Goal: Transaction & Acquisition: Purchase product/service

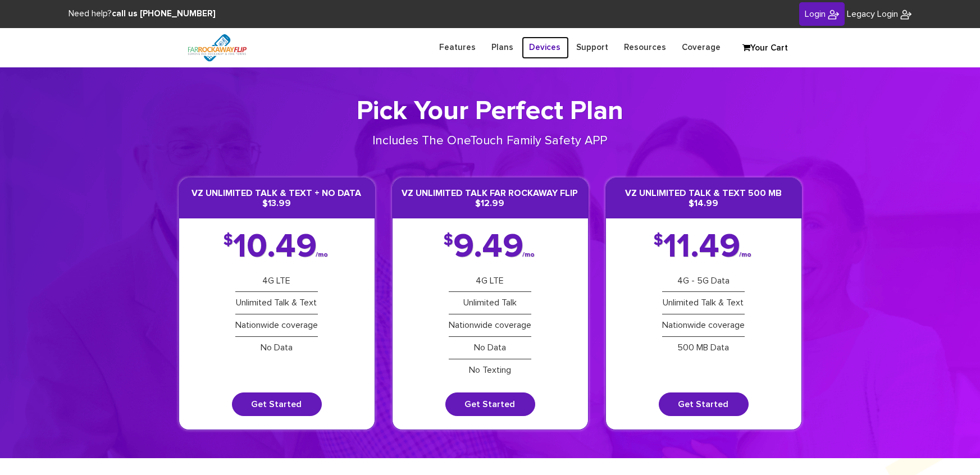
click at [550, 47] on link "Devices" at bounding box center [545, 47] width 47 height 22
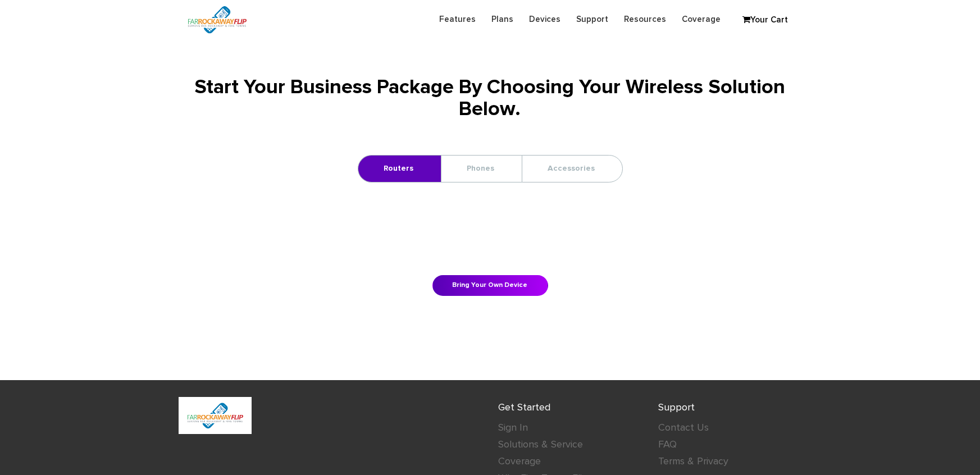
scroll to position [133, 0]
click at [498, 168] on link "Phones" at bounding box center [480, 168] width 79 height 26
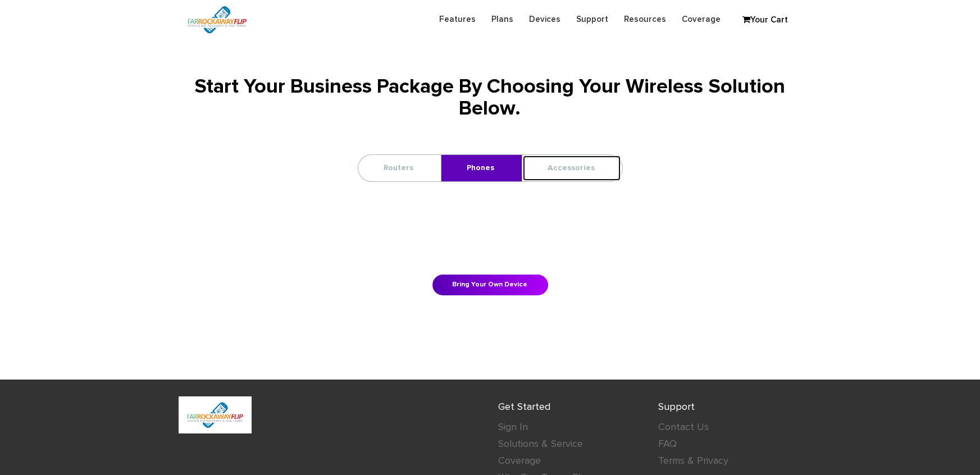
click at [561, 177] on link "Accessories" at bounding box center [571, 168] width 99 height 26
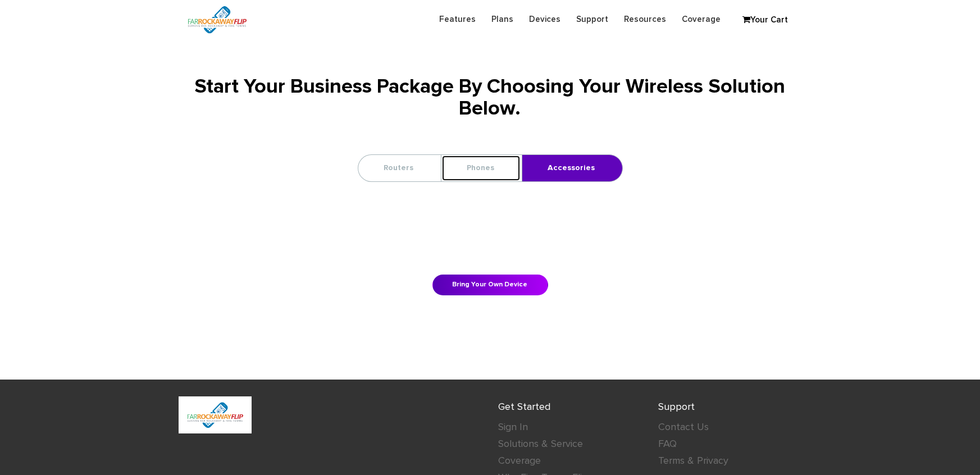
click at [519, 173] on link "Phones" at bounding box center [480, 168] width 79 height 26
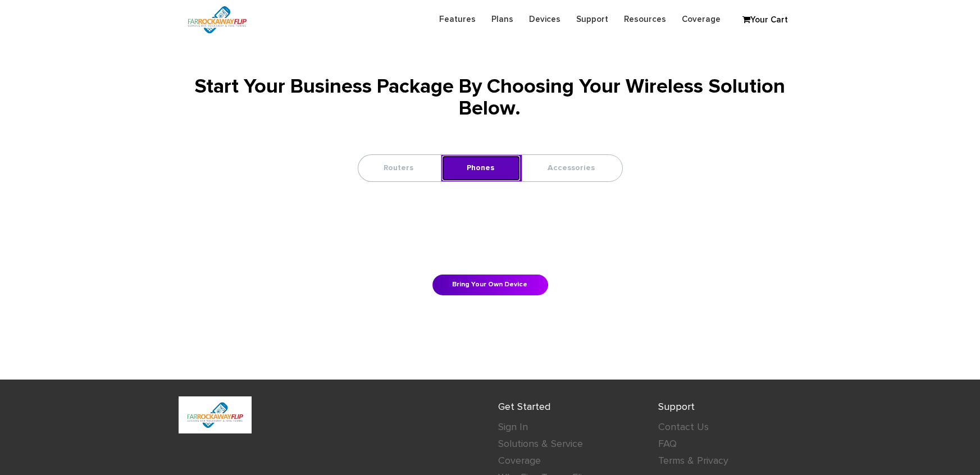
click at [500, 171] on link "Phones" at bounding box center [480, 168] width 79 height 26
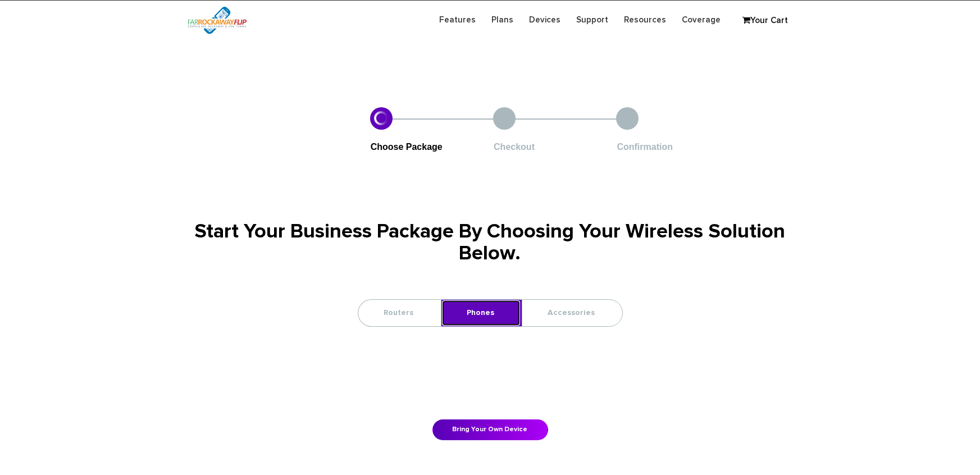
scroll to position [0, 0]
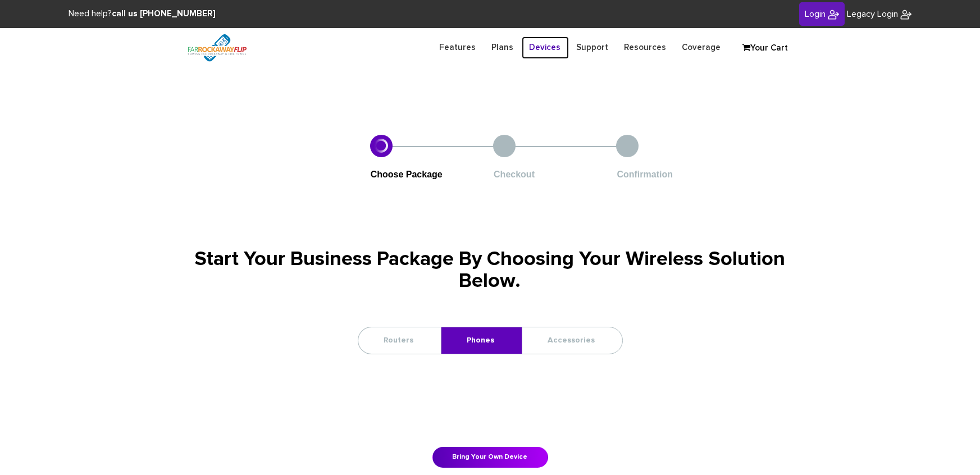
click at [544, 46] on link "Devices" at bounding box center [545, 47] width 47 height 22
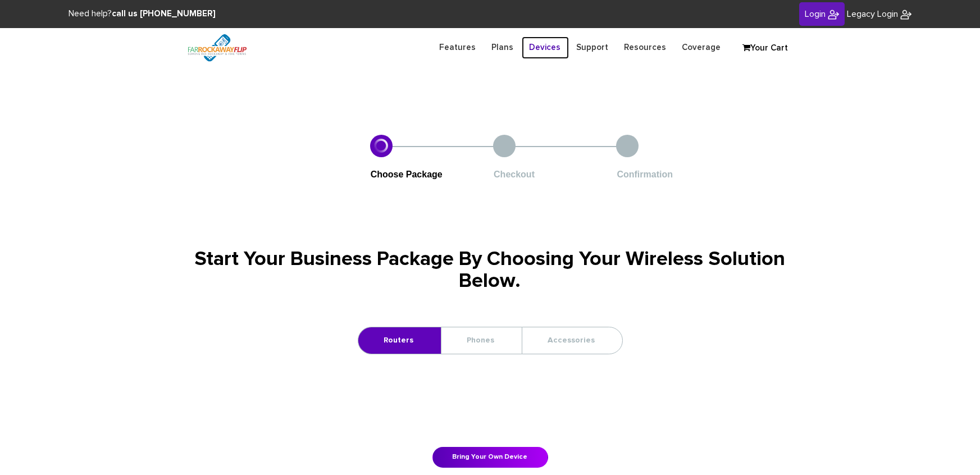
click at [544, 45] on link "Devices" at bounding box center [545, 47] width 47 height 22
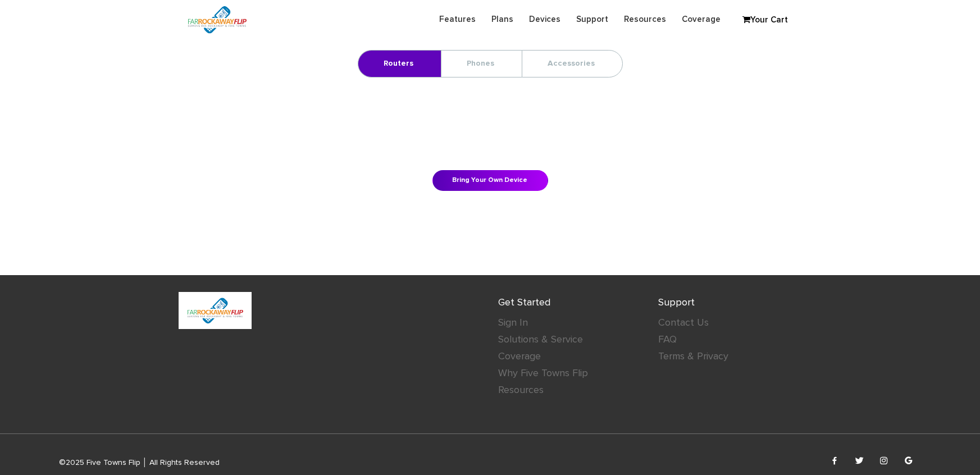
scroll to position [239, 0]
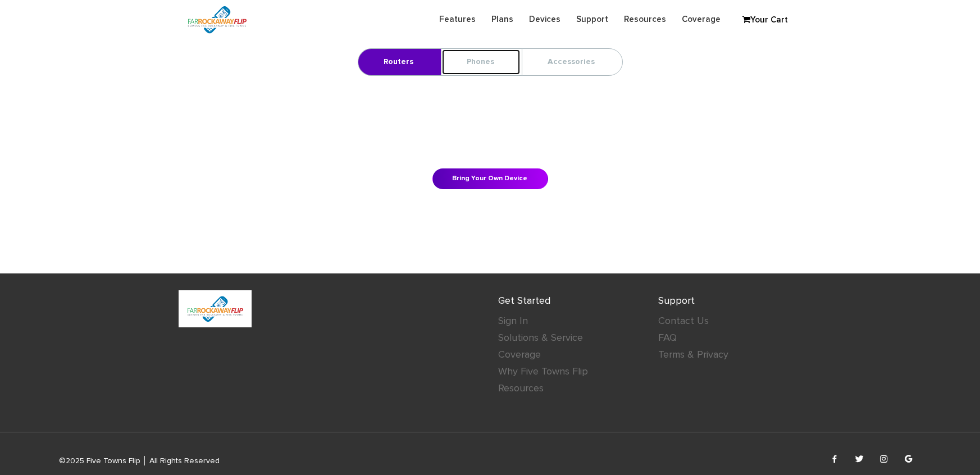
click at [476, 64] on link "Phones" at bounding box center [480, 62] width 79 height 26
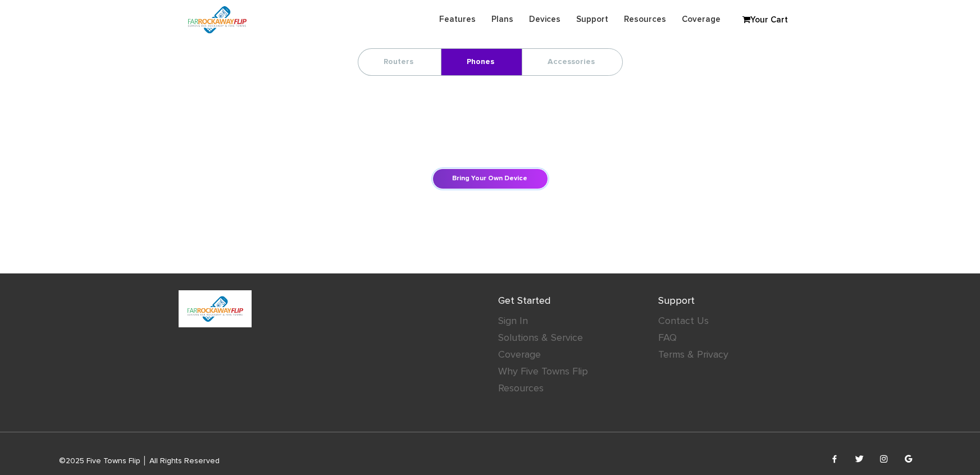
click at [461, 177] on link "Bring Your Own Device" at bounding box center [490, 178] width 116 height 21
